Goal: Transaction & Acquisition: Purchase product/service

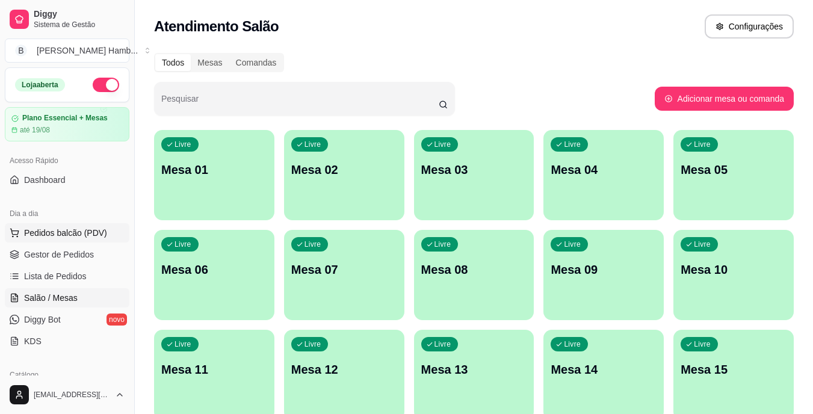
click at [37, 227] on span "Pedidos balcão (PDV)" at bounding box center [65, 233] width 83 height 12
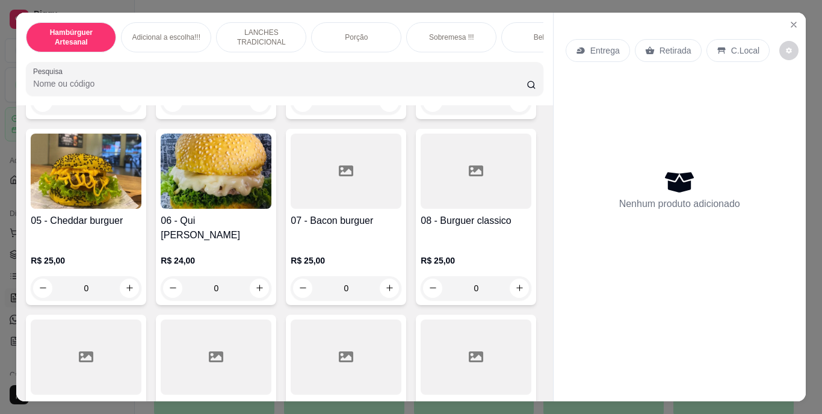
scroll to position [180, 0]
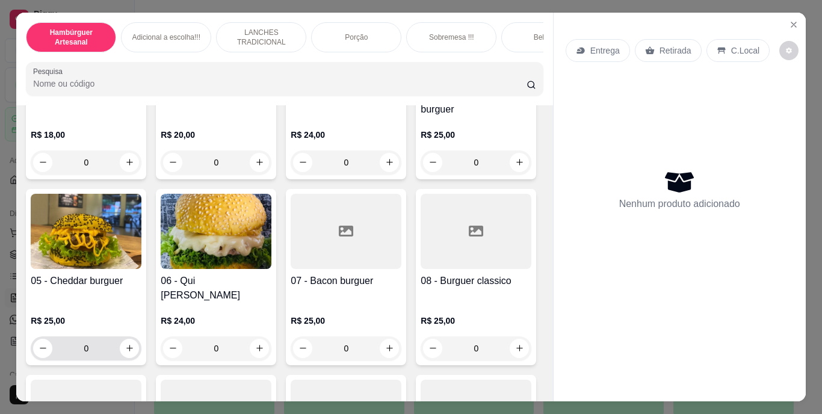
click at [139, 336] on div "0" at bounding box center [86, 348] width 106 height 24
click at [133, 345] on icon "increase-product-quantity" at bounding box center [129, 348] width 7 height 7
type input "1"
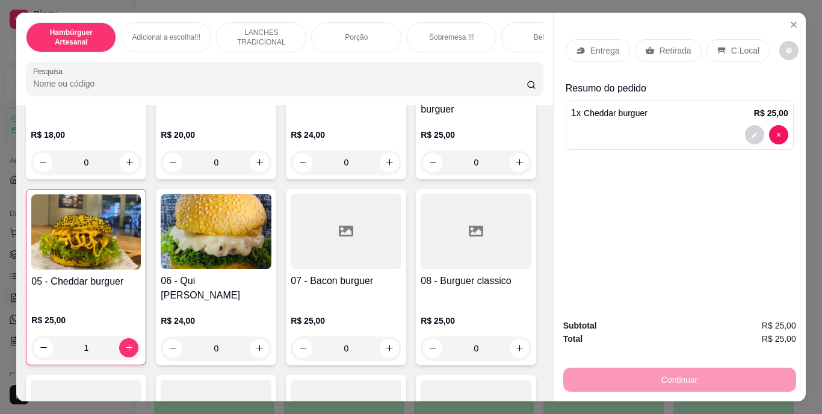
click at [650, 48] on div "Retirada" at bounding box center [668, 50] width 67 height 23
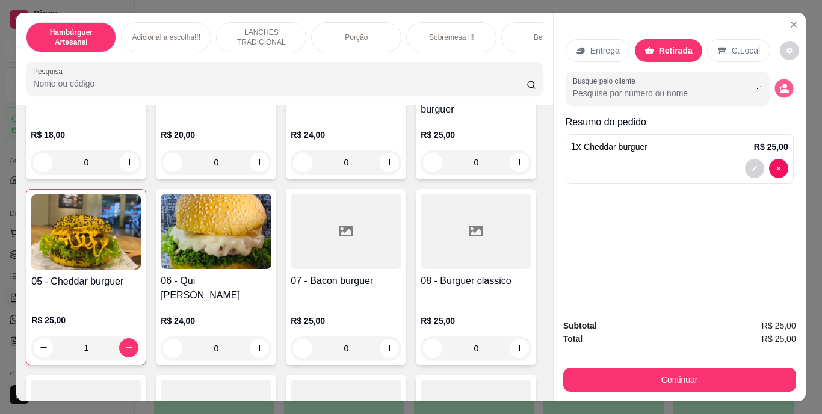
click at [785, 79] on button "decrease-product-quantity" at bounding box center [783, 88] width 19 height 19
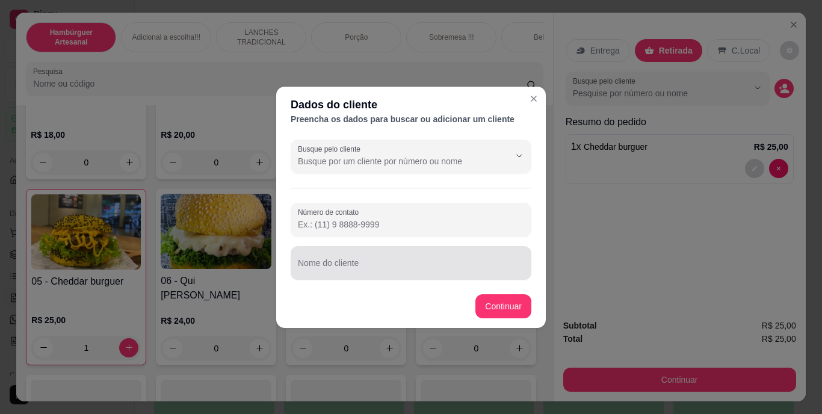
click at [411, 275] on div "Nome do cliente" at bounding box center [410, 263] width 241 height 34
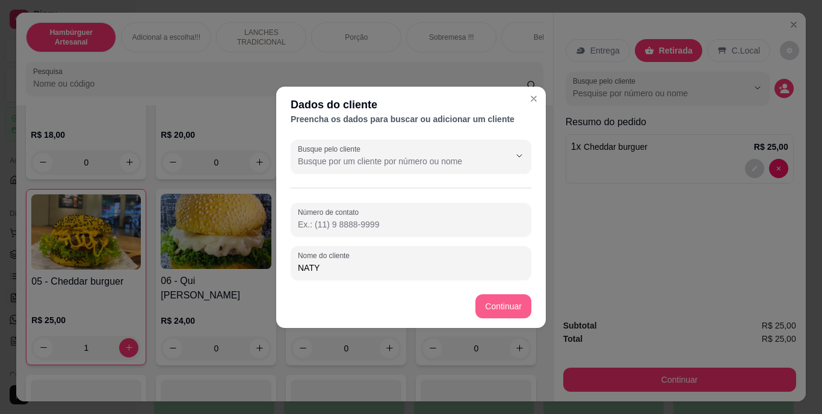
type input "NATY"
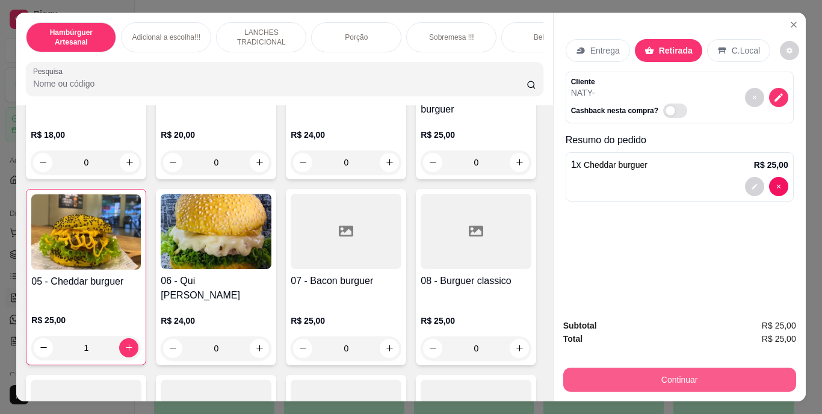
click at [597, 378] on button "Continuar" at bounding box center [679, 379] width 233 height 24
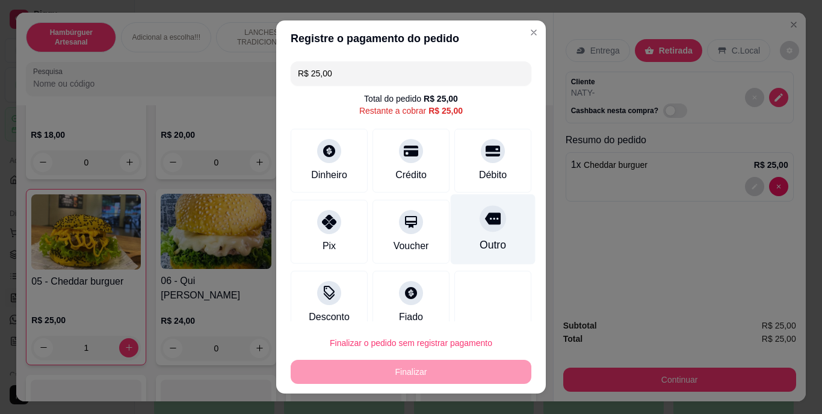
click at [479, 242] on div "Outro" at bounding box center [492, 246] width 26 height 16
type input "R$ 0,00"
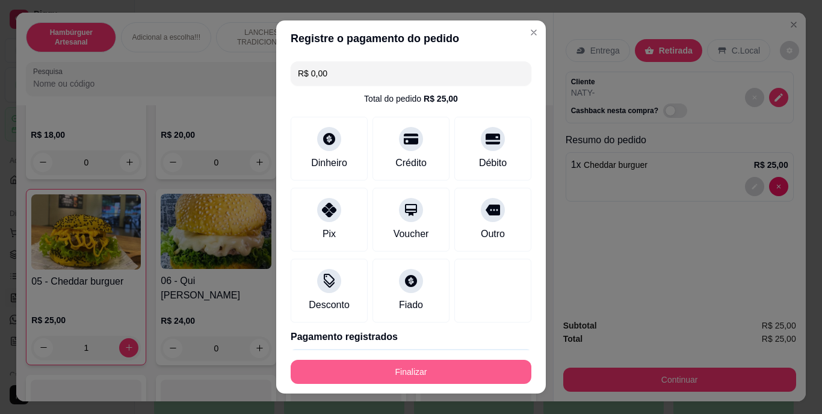
click at [403, 370] on button "Finalizar" at bounding box center [410, 372] width 241 height 24
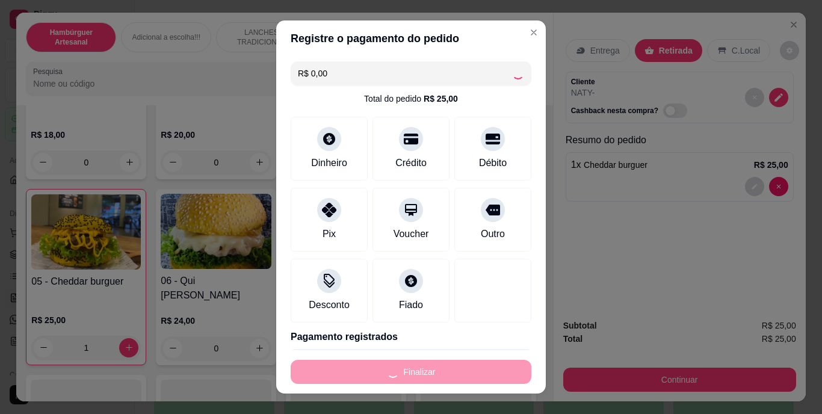
type input "0"
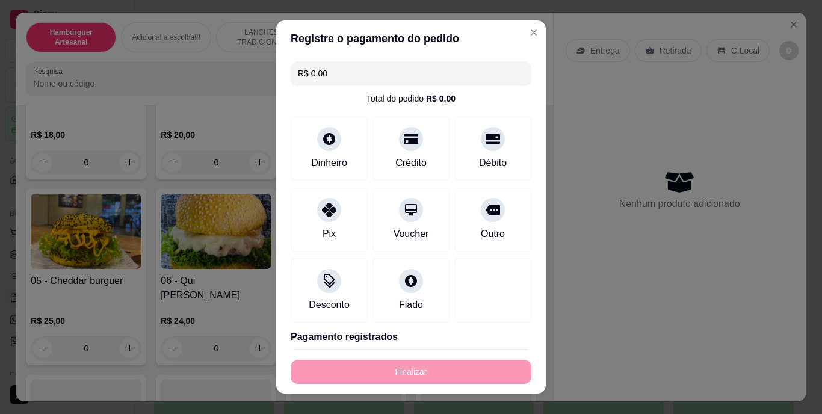
type input "-R$ 25,00"
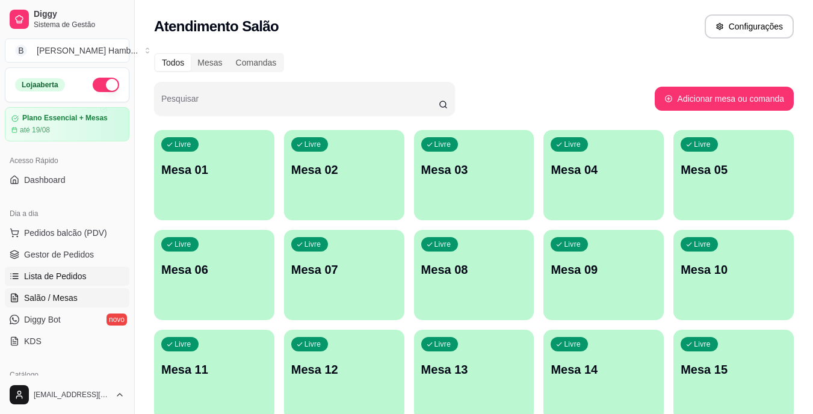
click at [83, 281] on span "Lista de Pedidos" at bounding box center [55, 276] width 63 height 12
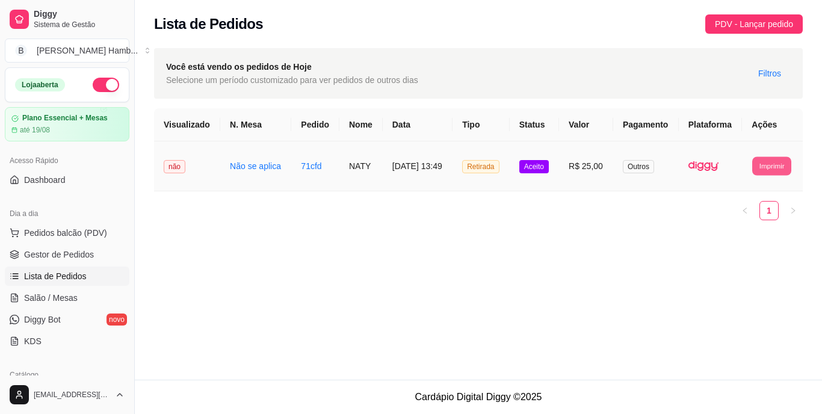
click at [766, 170] on button "Imprimir" at bounding box center [771, 165] width 39 height 19
click at [743, 212] on button "IMPRESSORA" at bounding box center [750, 207] width 84 height 19
click at [534, 170] on span "Aceito" at bounding box center [533, 166] width 29 height 13
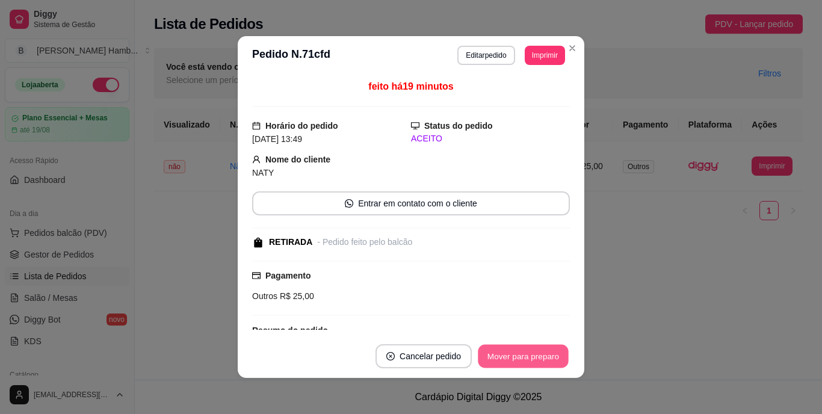
click at [502, 363] on button "Mover para preparo" at bounding box center [523, 356] width 90 height 23
click at [502, 363] on button "Mover para retirada disponível" at bounding box center [502, 356] width 129 height 23
click at [502, 363] on button "Mover para finalizado" at bounding box center [520, 356] width 97 height 23
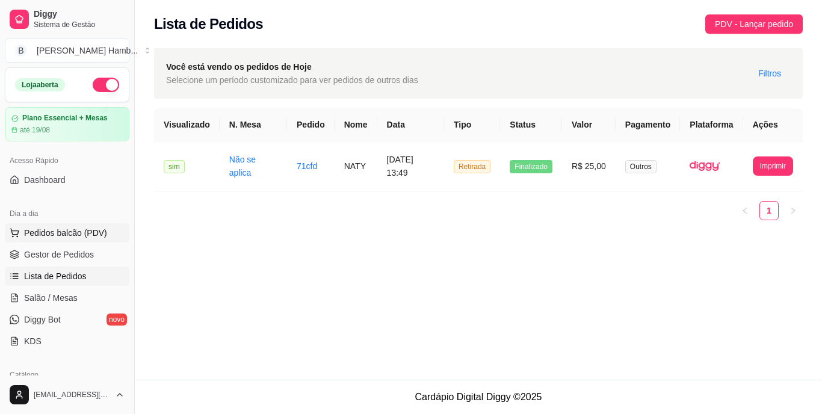
click at [87, 229] on span "Pedidos balcão (PDV)" at bounding box center [65, 233] width 83 height 12
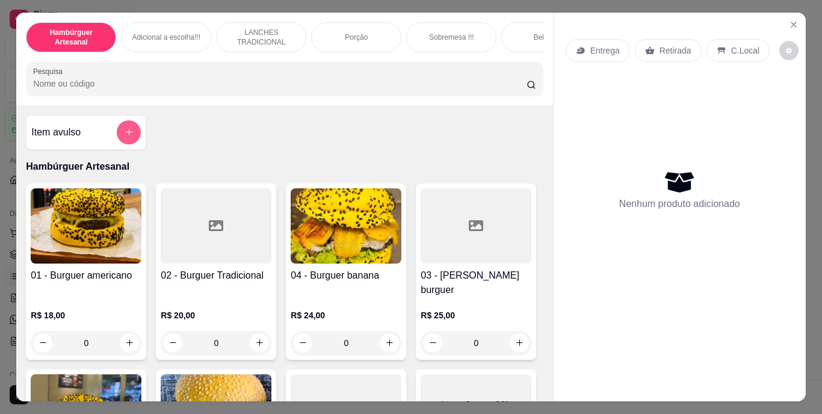
click at [131, 137] on button "add-separate-item" at bounding box center [129, 132] width 24 height 24
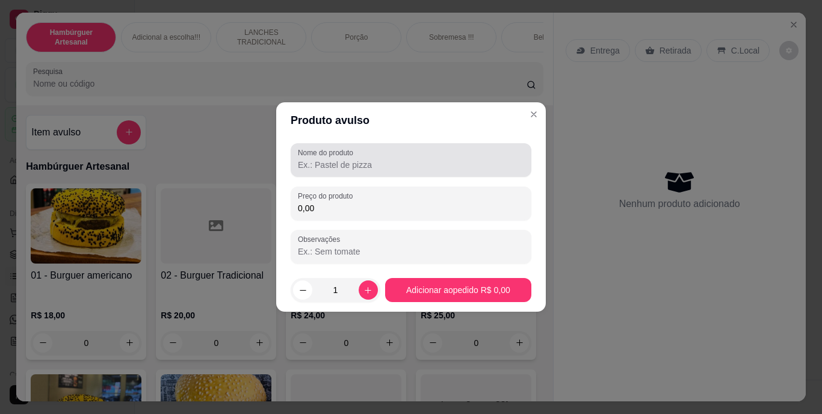
click at [488, 161] on input "Nome do produto" at bounding box center [411, 165] width 226 height 12
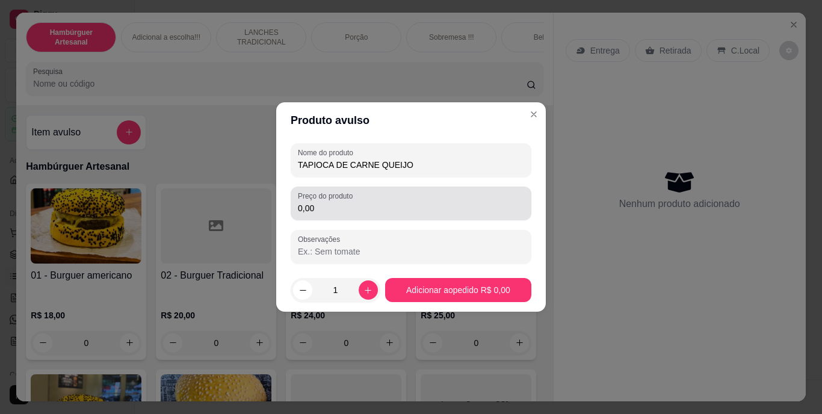
type input "TAPIOCA DE CARNE QUEIJO"
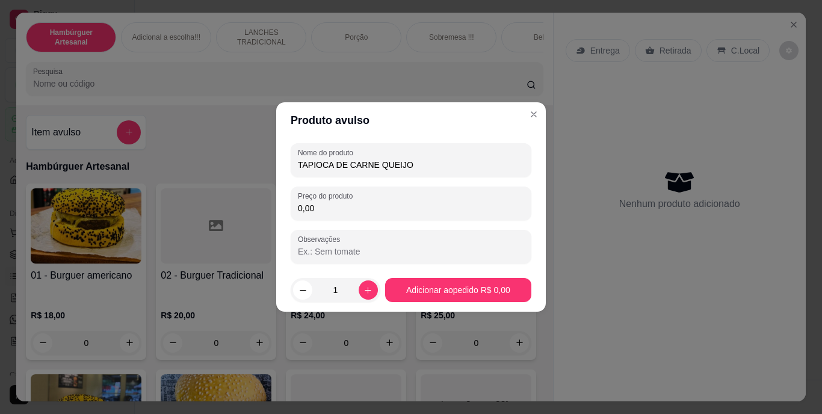
click at [454, 202] on input "0,00" at bounding box center [411, 208] width 226 height 12
type input "17,00"
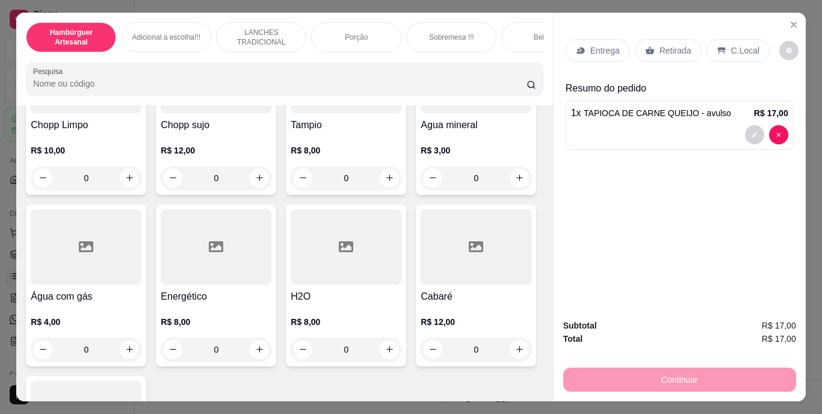
scroll to position [3549, 0]
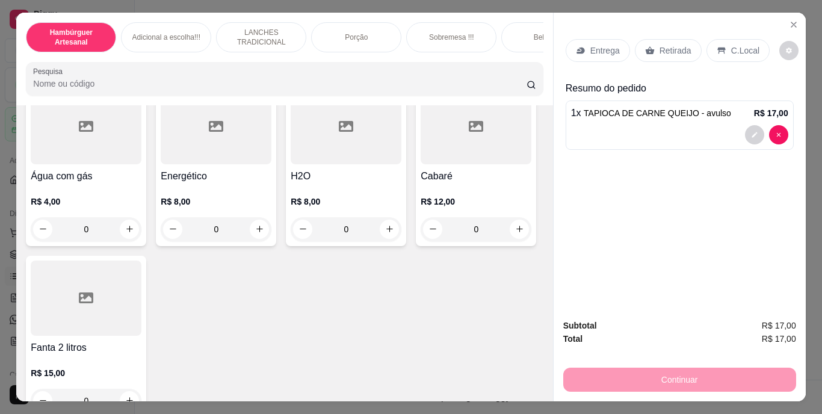
type input "1"
click at [745, 182] on button "decrease-product-quantity" at bounding box center [754, 188] width 19 height 19
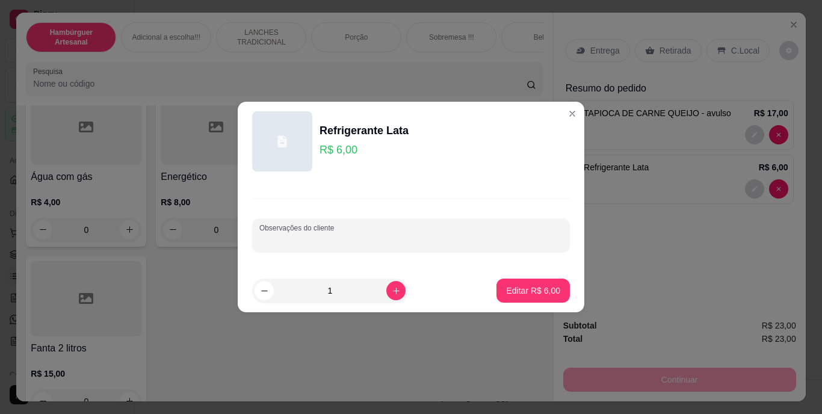
click at [397, 239] on input "Observações do cliente" at bounding box center [410, 240] width 303 height 12
type input "COCA"
click at [506, 291] on p "Editar R$ 6,00" at bounding box center [533, 290] width 54 height 12
type input "0"
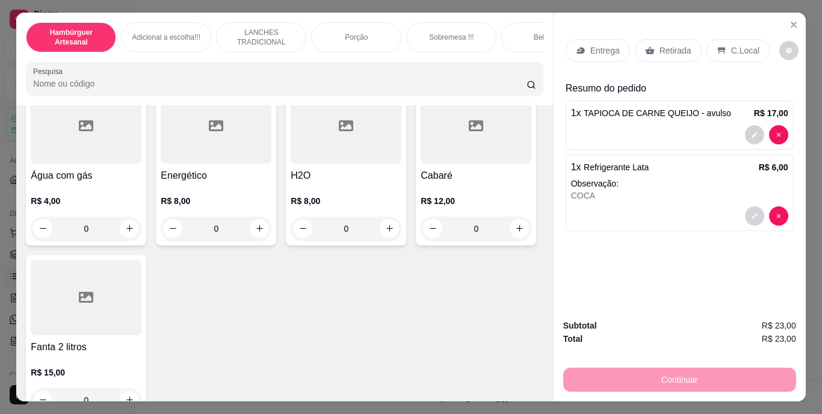
scroll to position [3549, 0]
click at [615, 43] on div "Entrega" at bounding box center [597, 50] width 64 height 23
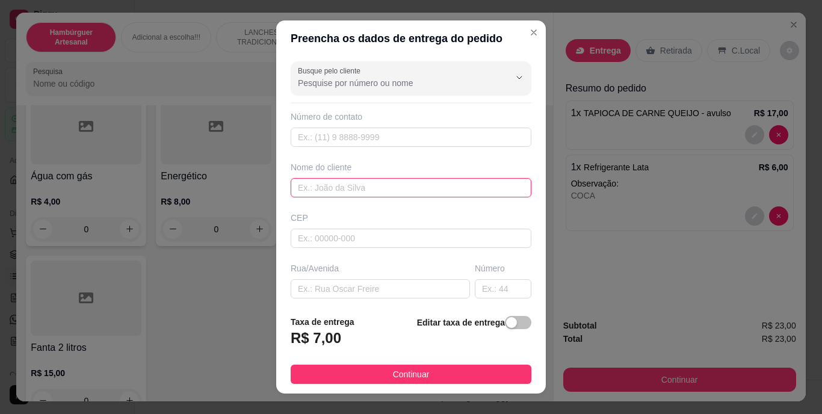
click at [371, 181] on input "text" at bounding box center [410, 187] width 241 height 19
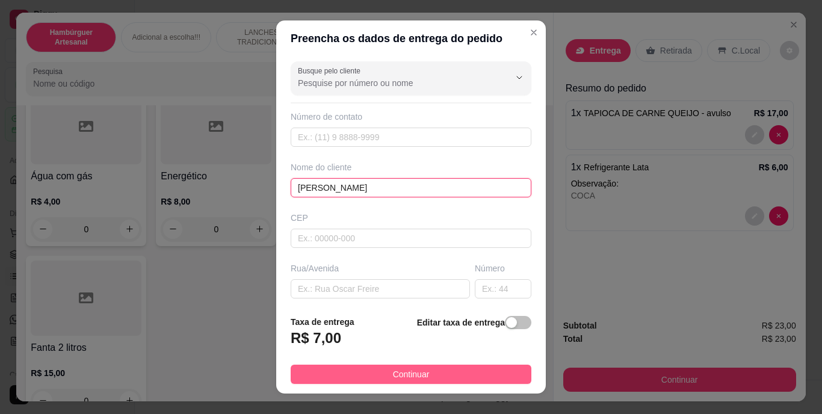
type input "[PERSON_NAME]"
click at [347, 372] on button "Continuar" at bounding box center [410, 373] width 241 height 19
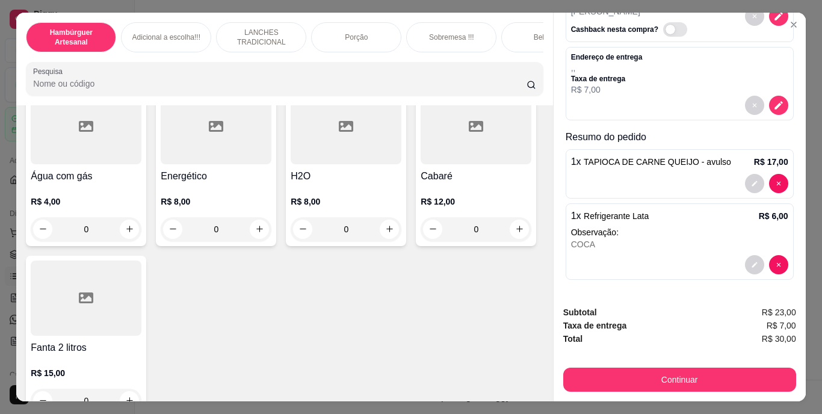
scroll to position [0, 0]
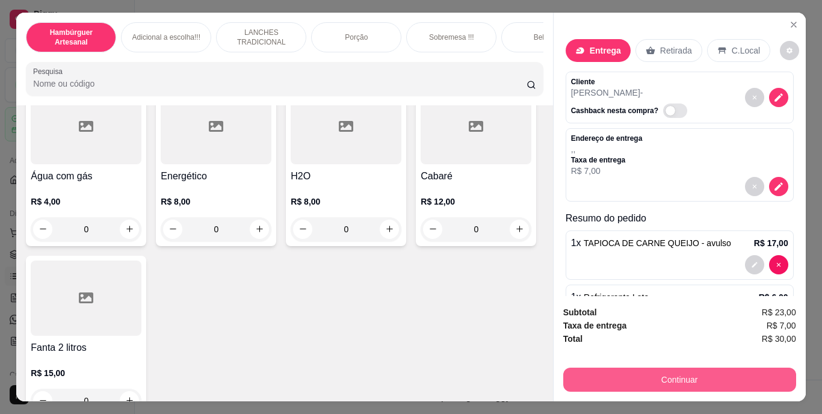
click at [629, 371] on button "Continuar" at bounding box center [679, 379] width 233 height 24
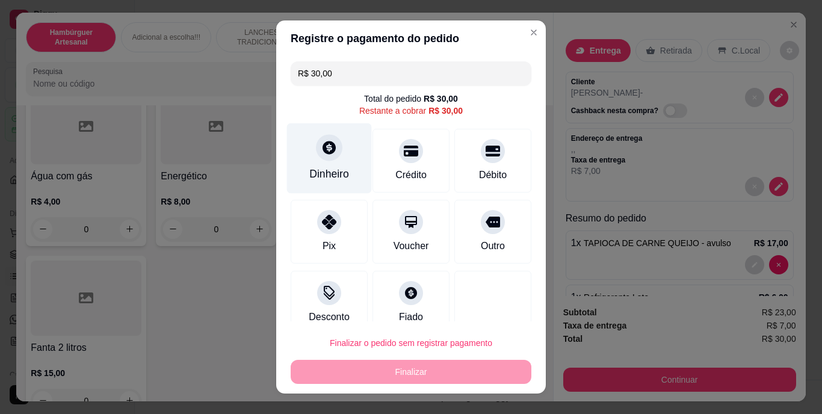
click at [334, 168] on div "Dinheiro" at bounding box center [329, 175] width 40 height 16
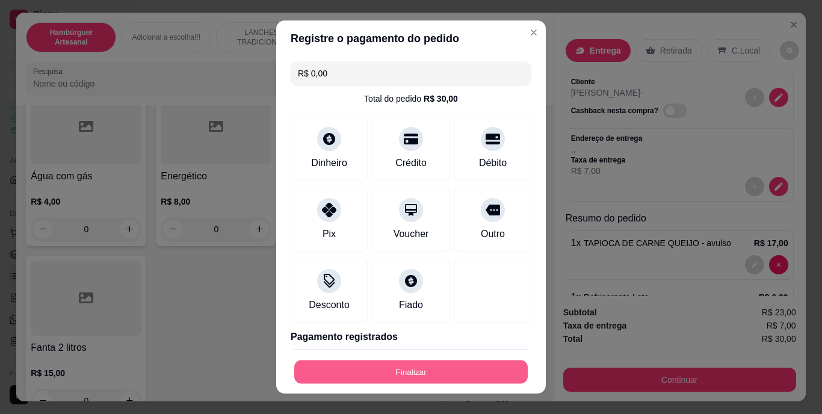
click at [450, 368] on button "Finalizar" at bounding box center [410, 371] width 233 height 23
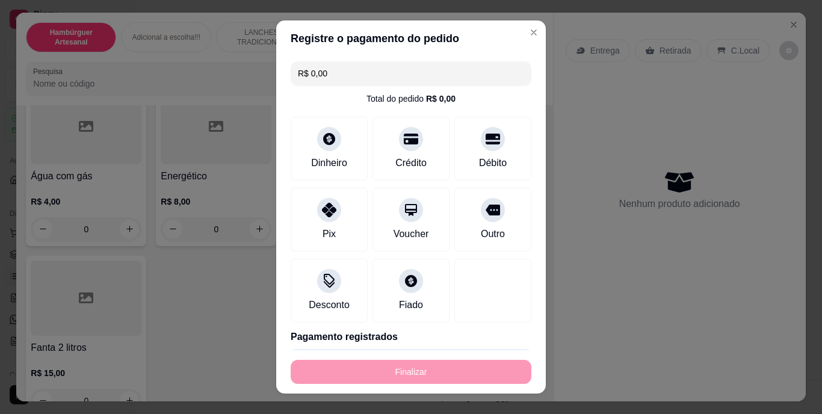
type input "-R$ 30,00"
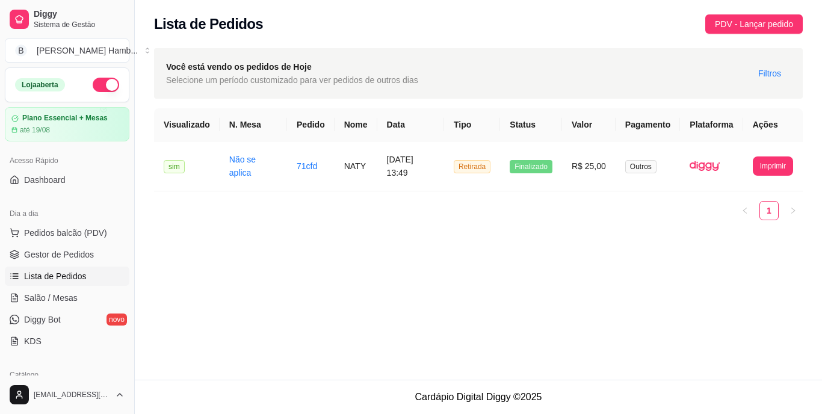
click at [83, 200] on div "Dia a dia Pedidos balcão (PDV) Gestor de Pedidos Lista de Pedidos Salão / Mesas…" at bounding box center [67, 277] width 134 height 156
click at [656, 21] on div "Lista de Pedidos PDV - Lançar pedido" at bounding box center [478, 23] width 648 height 19
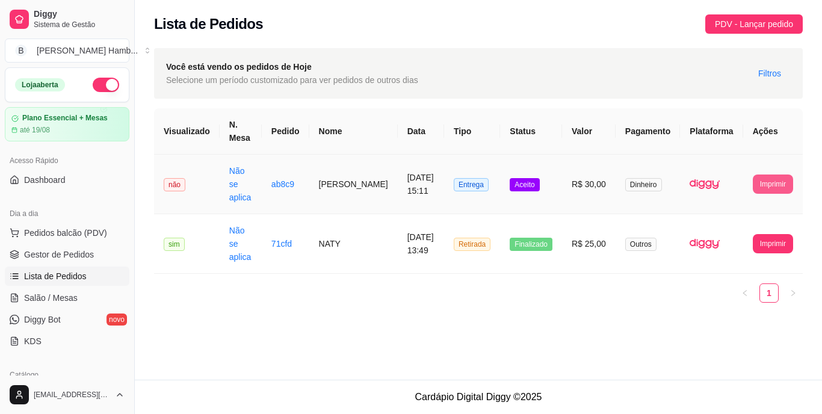
click at [764, 174] on button "Imprimir" at bounding box center [772, 183] width 40 height 19
click at [729, 207] on button "IMPRESSORA" at bounding box center [750, 207] width 87 height 19
